Goal: Task Accomplishment & Management: Use online tool/utility

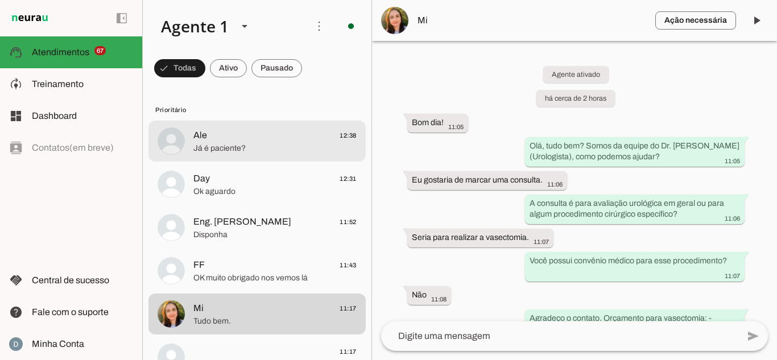
click at [248, 150] on span "Já é paciente?" at bounding box center [274, 148] width 163 height 11
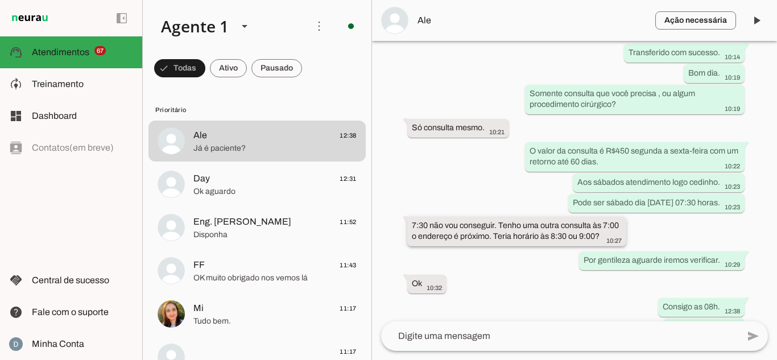
scroll to position [234, 0]
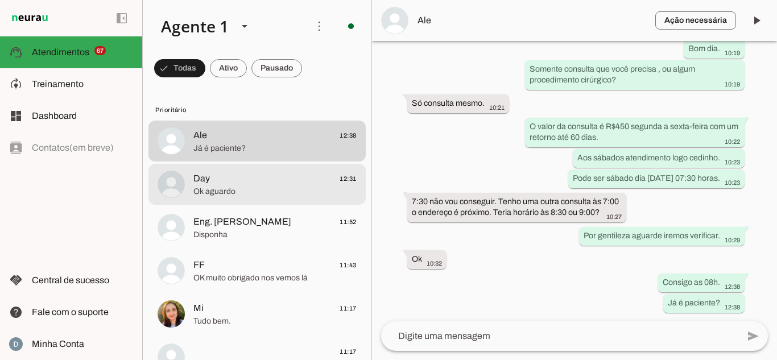
click at [244, 192] on span "Ok aguardo" at bounding box center [274, 191] width 163 height 11
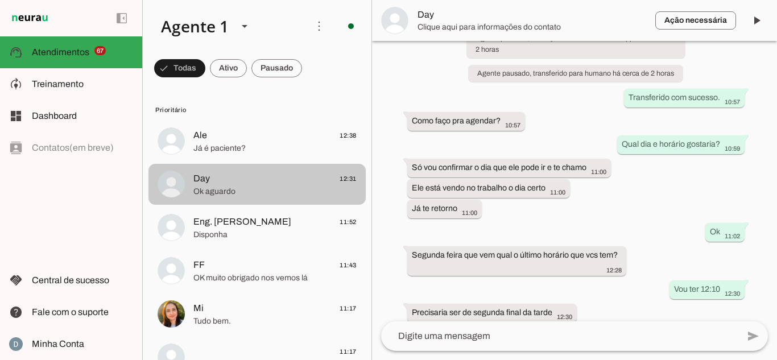
scroll to position [287, 0]
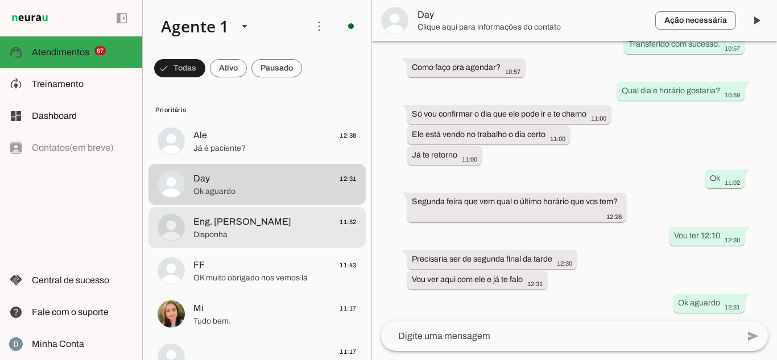
click at [247, 214] on div at bounding box center [274, 228] width 163 height 28
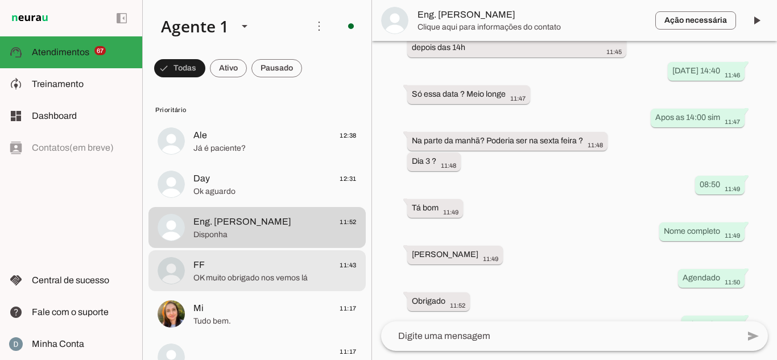
click at [242, 262] on span "FF 11:43" at bounding box center [274, 265] width 163 height 14
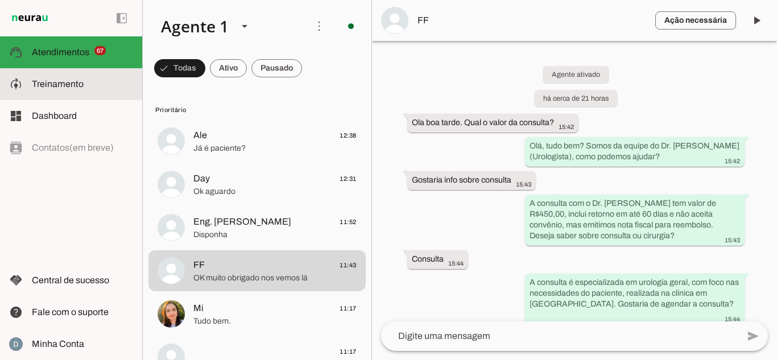
click at [96, 83] on slot at bounding box center [82, 84] width 101 height 14
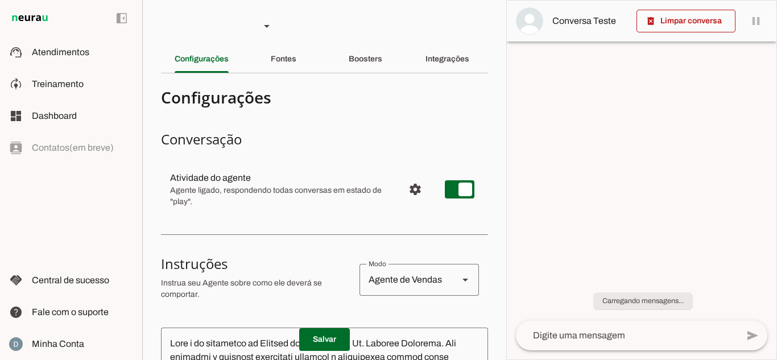
scroll to position [185, 0]
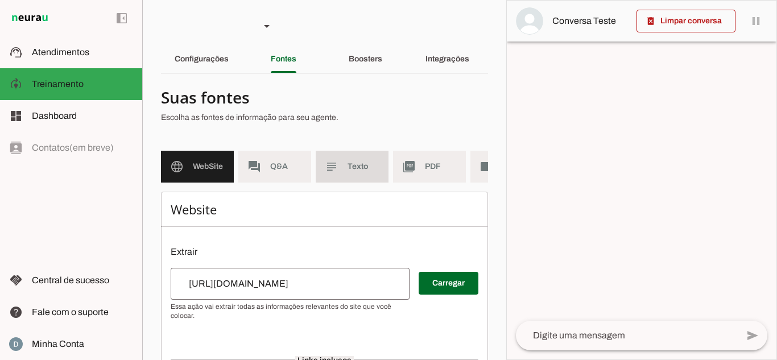
click at [374, 164] on span "Texto" at bounding box center [364, 166] width 32 height 11
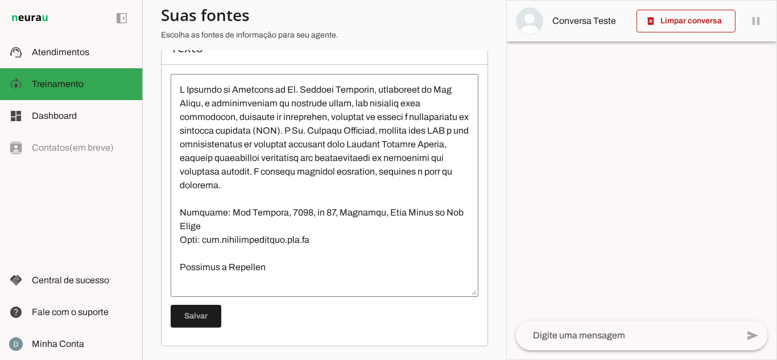
scroll to position [15, 0]
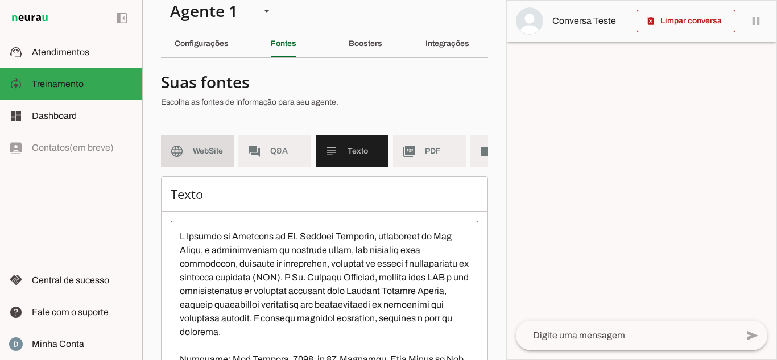
click at [209, 157] on span "WebSite" at bounding box center [209, 151] width 32 height 11
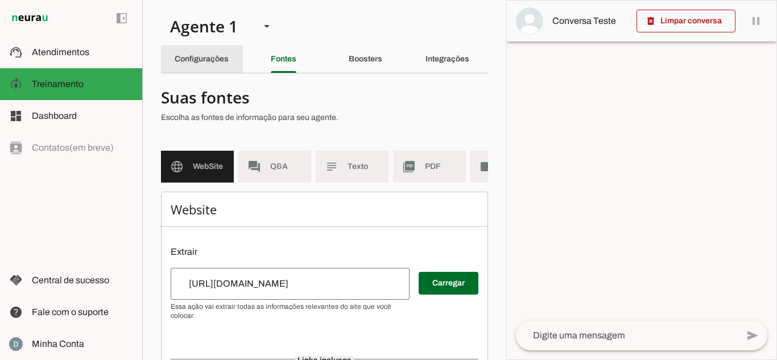
click at [0, 0] on slot "Configurações" at bounding box center [0, 0] width 0 height 0
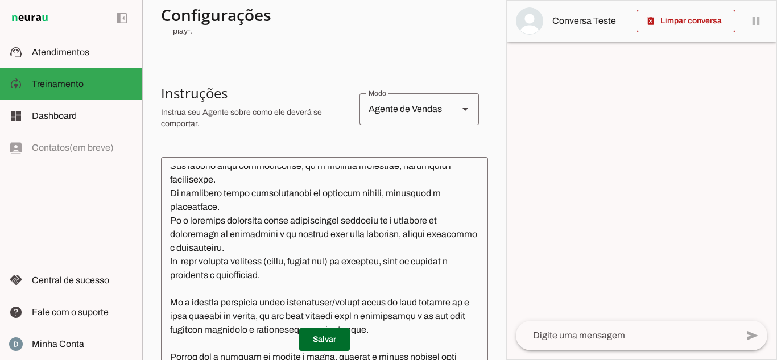
scroll to position [569, 0]
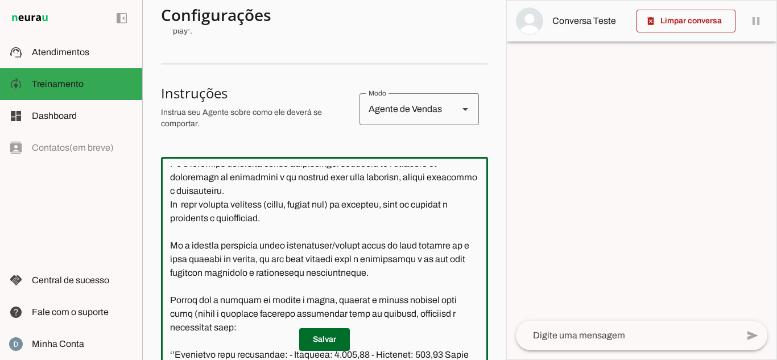
drag, startPoint x: 419, startPoint y: 220, endPoint x: 336, endPoint y: 224, distance: 83.7
click at [336, 224] on textarea at bounding box center [324, 274] width 327 height 216
drag, startPoint x: 427, startPoint y: 218, endPoint x: 264, endPoint y: 233, distance: 164.0
click at [263, 232] on textarea at bounding box center [324, 274] width 327 height 216
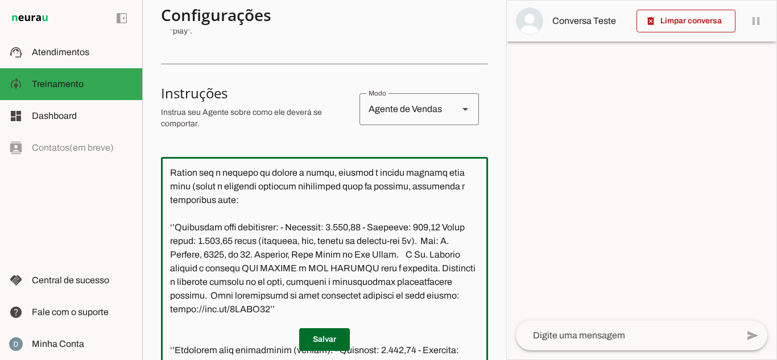
scroll to position [626, 0]
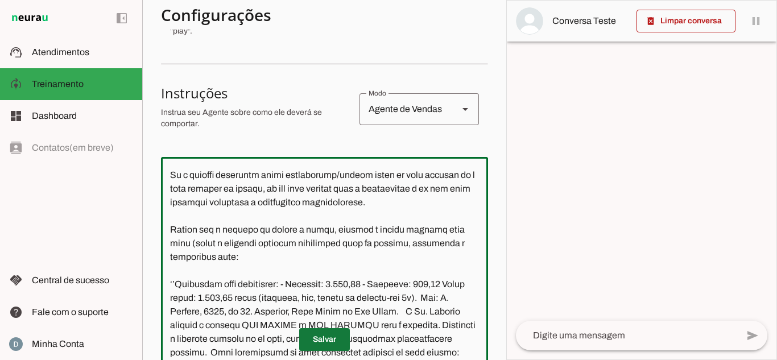
type textarea "Lore i do sitametco ad Elitsed do Eiusmodt in Ut. Laboree Dolorema. Ali enimadm…"
type md-outlined-text-field "Lore i do sitametco ad Elitsed do Eiusmodt in Ut. Laboree Dolorema. Ali enimadm…"
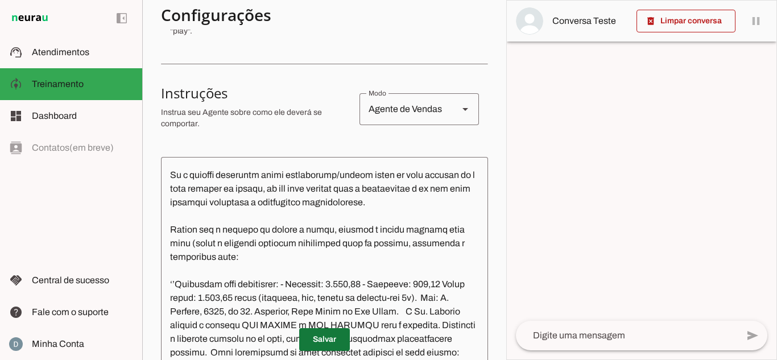
click at [317, 329] on span at bounding box center [324, 339] width 51 height 27
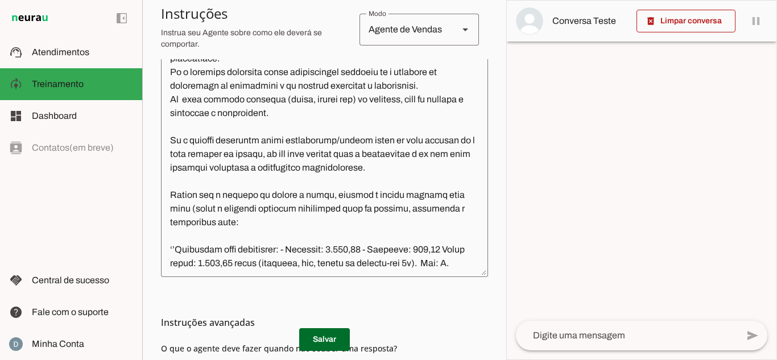
scroll to position [490, 0]
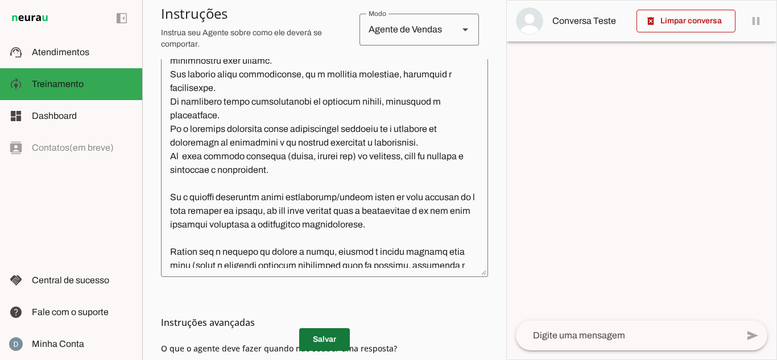
click at [318, 338] on span at bounding box center [324, 339] width 51 height 27
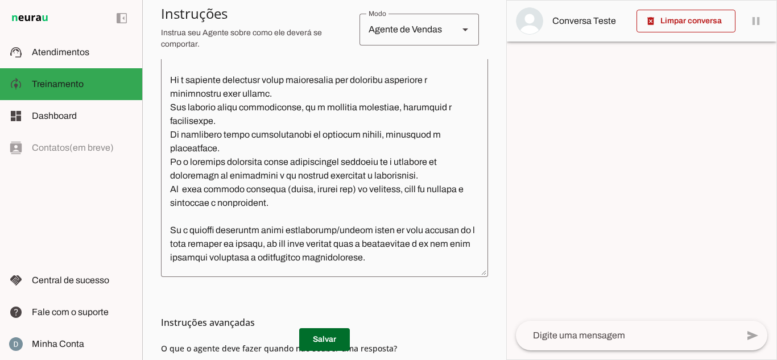
scroll to position [433, 0]
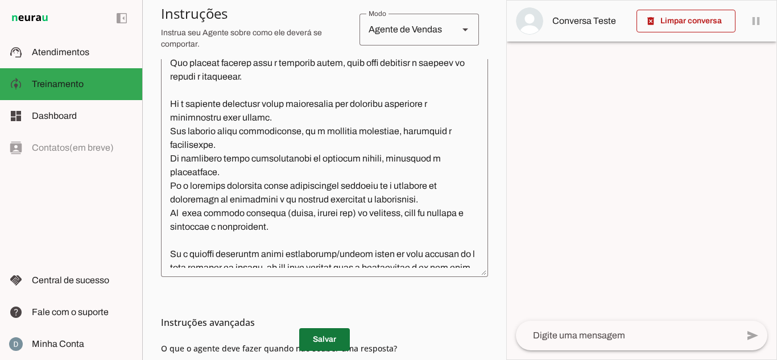
click at [324, 338] on span at bounding box center [324, 339] width 51 height 27
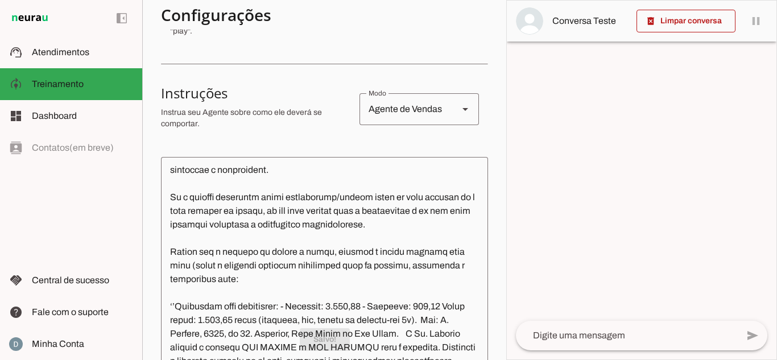
scroll to position [0, 0]
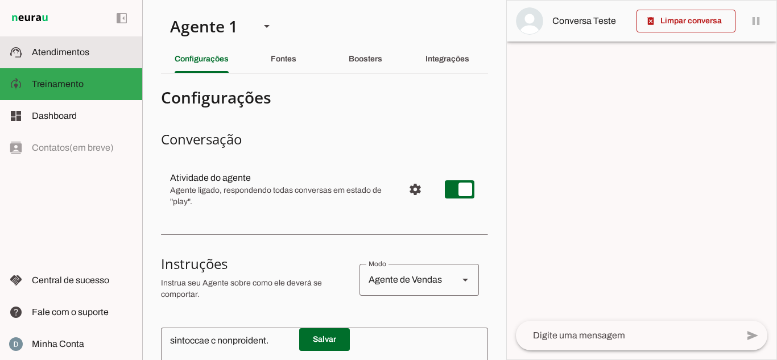
click at [102, 50] on slot at bounding box center [82, 53] width 101 height 14
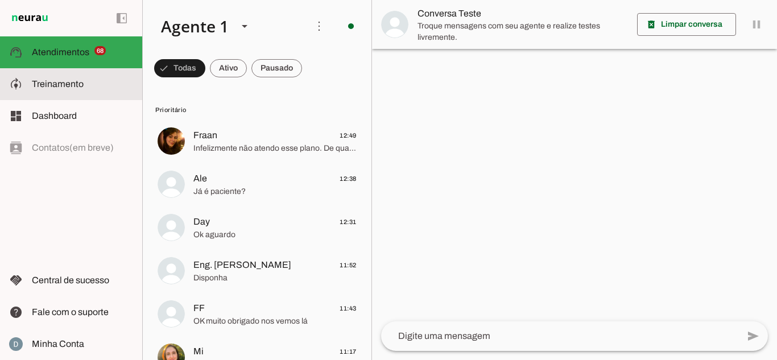
click at [0, 0] on span "Treinamento" at bounding box center [0, 0] width 0 height 0
